Goal: Task Accomplishment & Management: Manage account settings

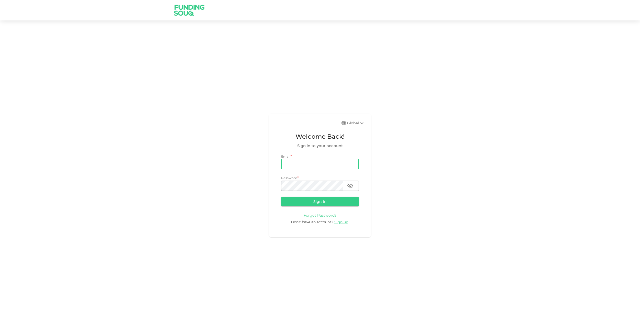
click at [318, 166] on input "email" at bounding box center [320, 164] width 78 height 10
type input "[PERSON_NAME][EMAIL_ADDRESS][DOMAIN_NAME]"
click at [355, 184] on button "button" at bounding box center [350, 186] width 10 height 10
click at [329, 202] on button "Sign in" at bounding box center [320, 201] width 78 height 9
